Goal: Information Seeking & Learning: Check status

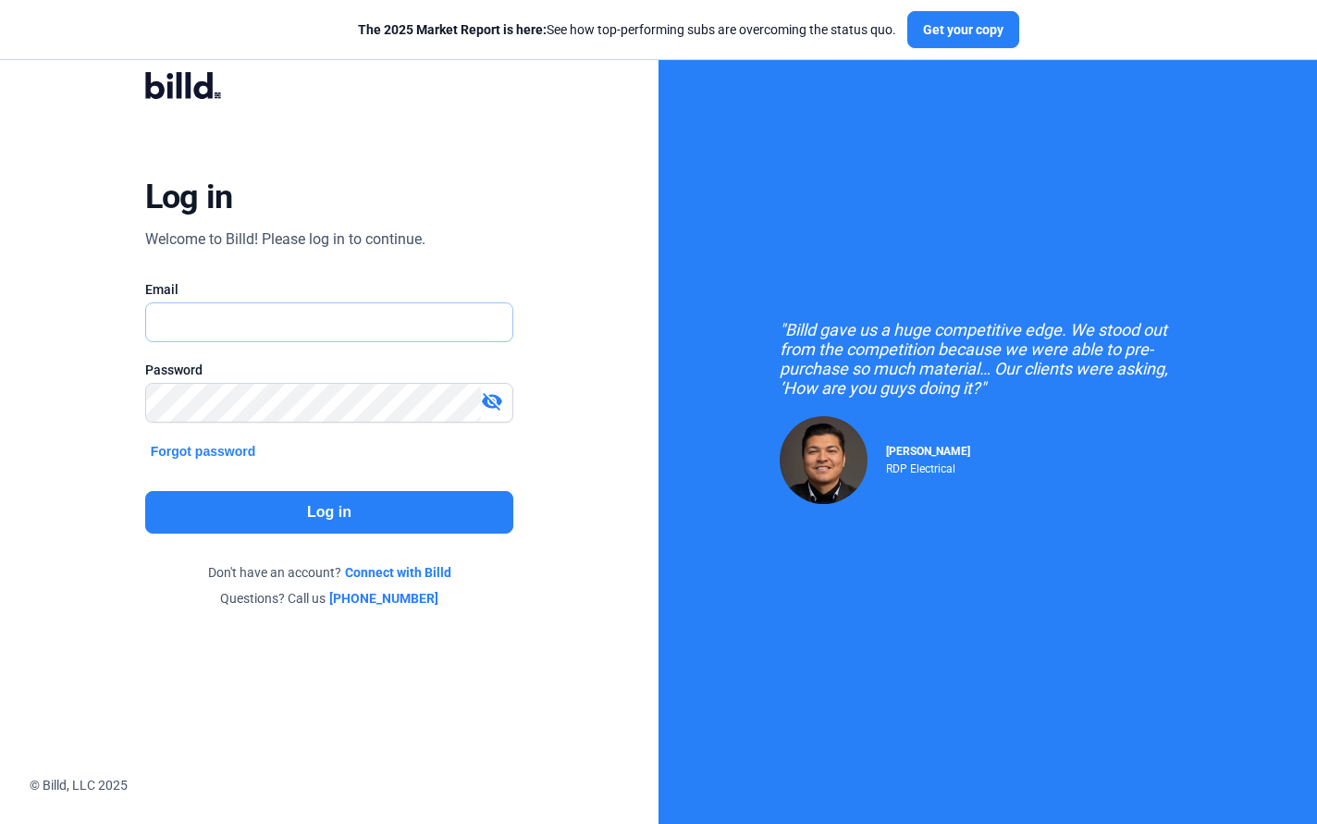
type input "[EMAIL_ADDRESS][DOMAIN_NAME]"
click at [368, 518] on button "Log in" at bounding box center [329, 512] width 369 height 43
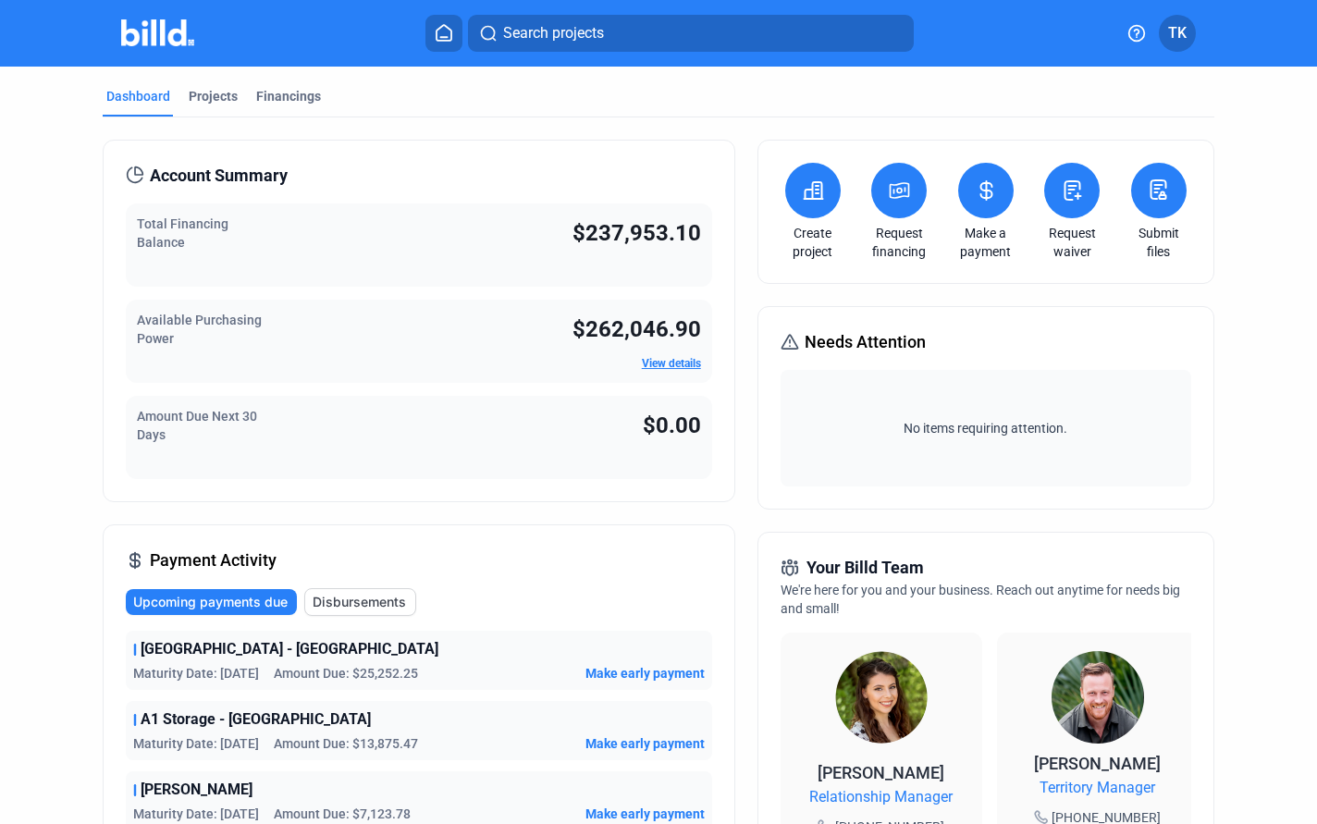
click at [676, 364] on link "View details" at bounding box center [671, 363] width 59 height 13
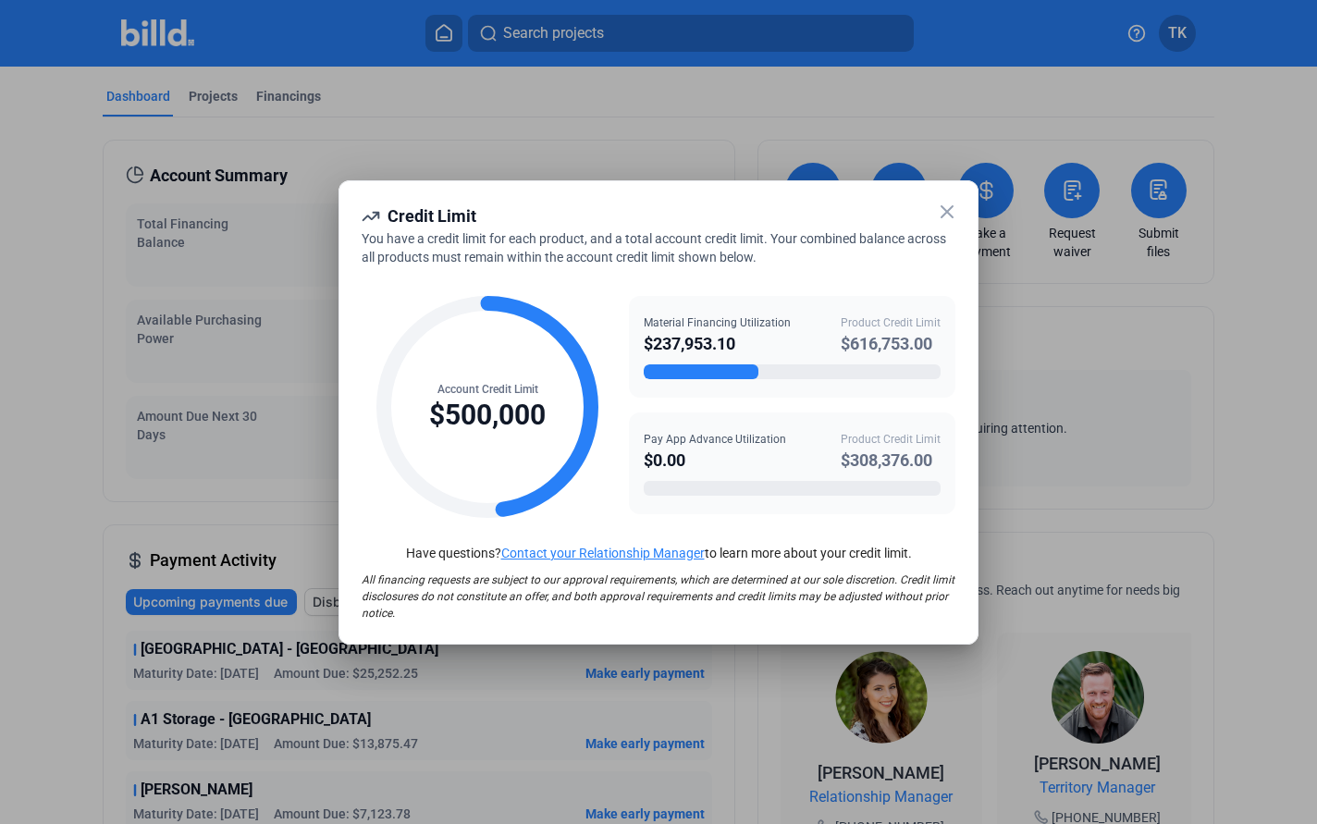
click at [947, 210] on icon at bounding box center [947, 211] width 11 height 11
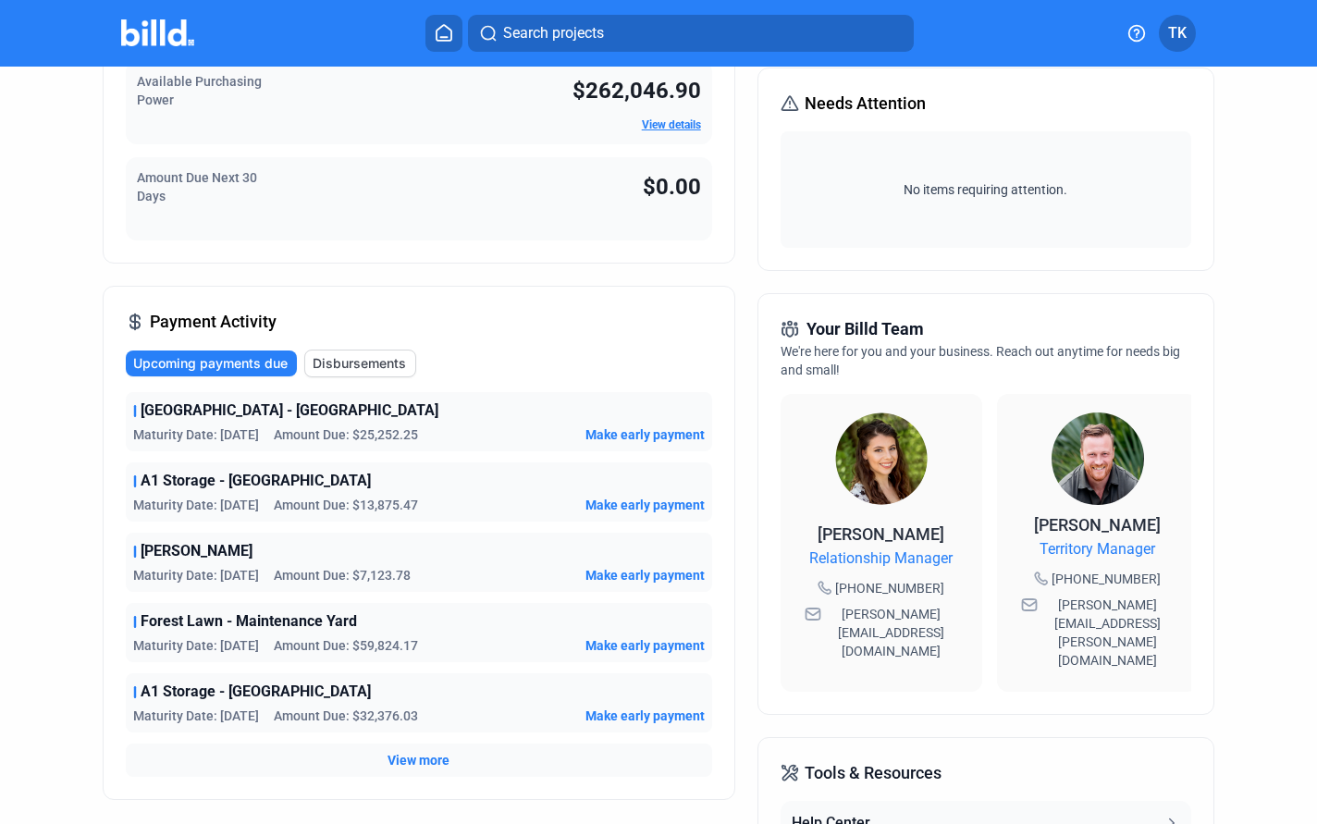
scroll to position [241, 0]
